Goal: Task Accomplishment & Management: Manage account settings

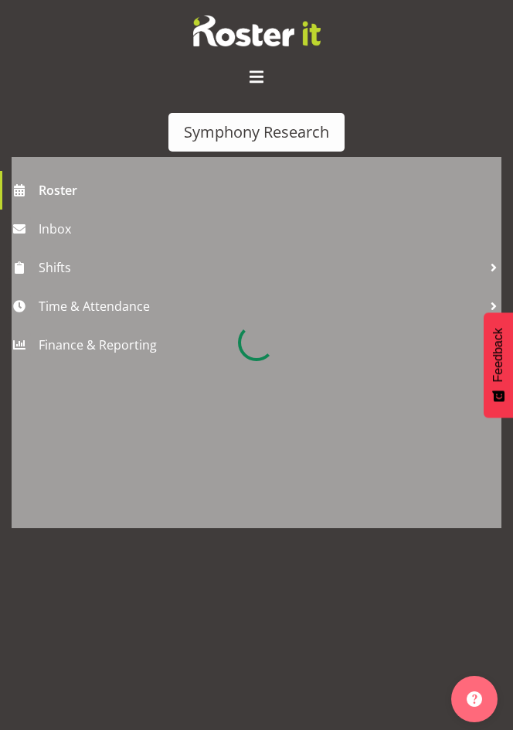
click at [57, 267] on div at bounding box center [257, 342] width 490 height 371
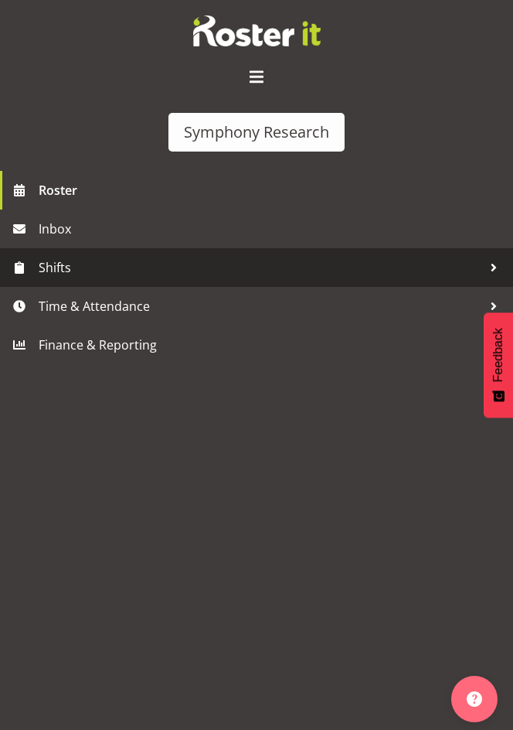
click at [52, 267] on span "Shifts" at bounding box center [261, 267] width 444 height 23
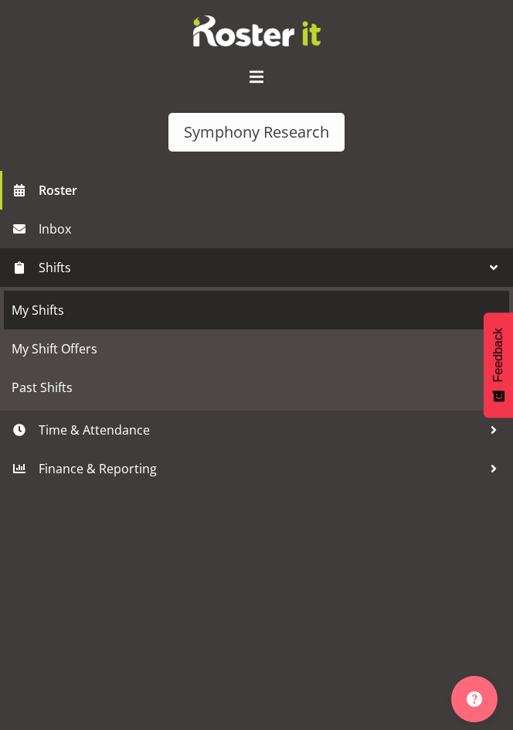
click at [47, 306] on span "My Shifts" at bounding box center [257, 309] width 490 height 23
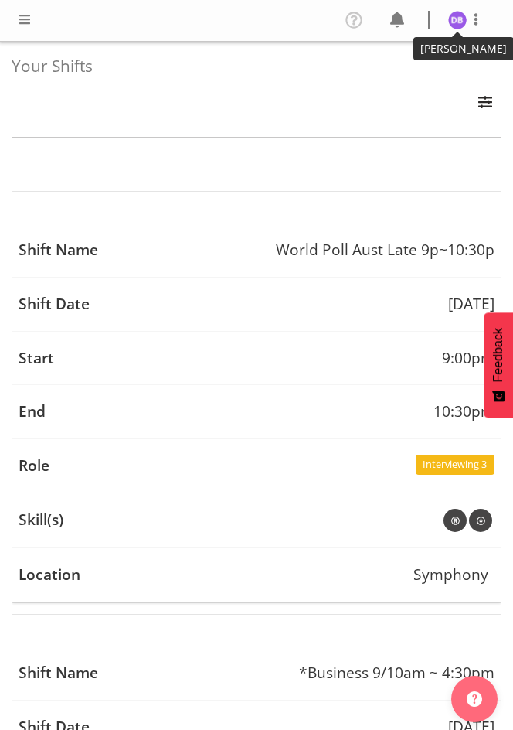
click at [452, 15] on img at bounding box center [457, 20] width 19 height 19
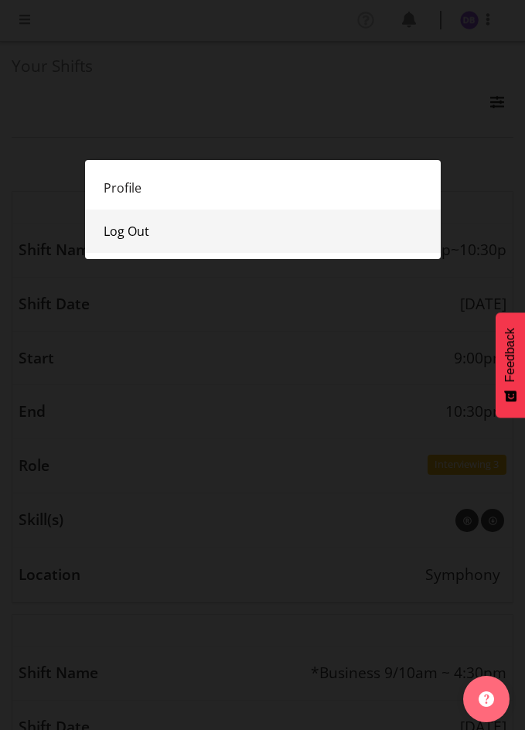
click at [128, 223] on link "Log Out" at bounding box center [263, 230] width 356 height 43
